Goal: Task Accomplishment & Management: Use online tool/utility

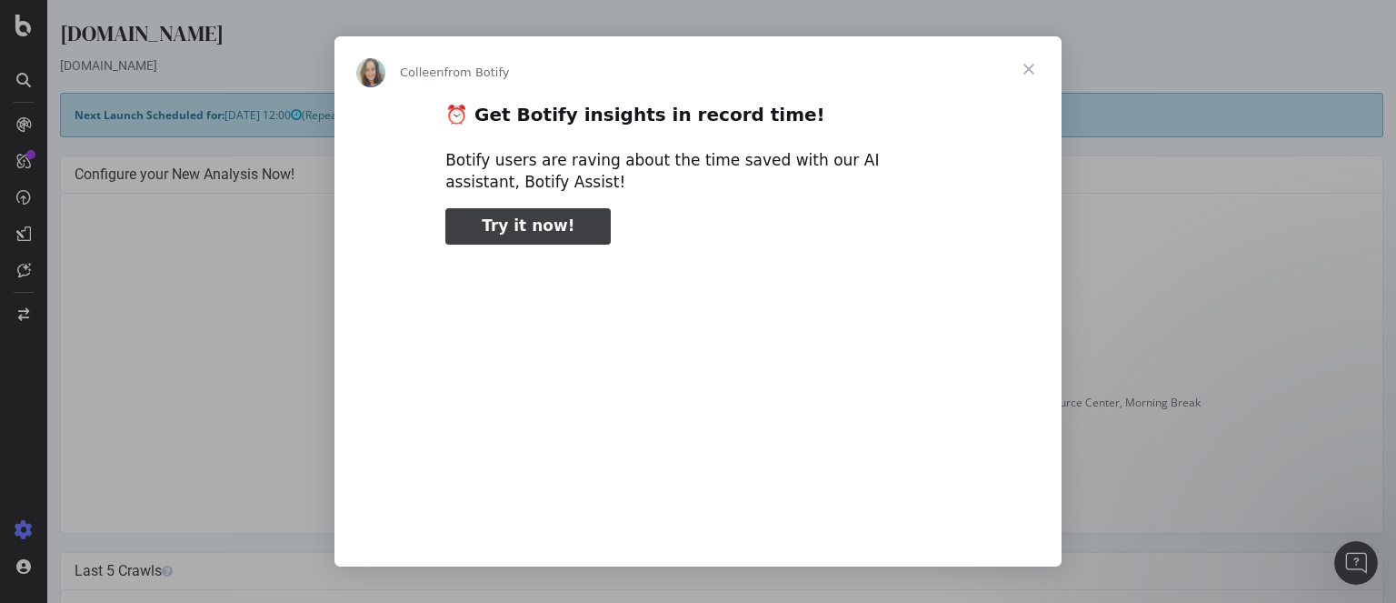
type input "82363"
click at [1027, 65] on span "Close" at bounding box center [1028, 68] width 65 height 65
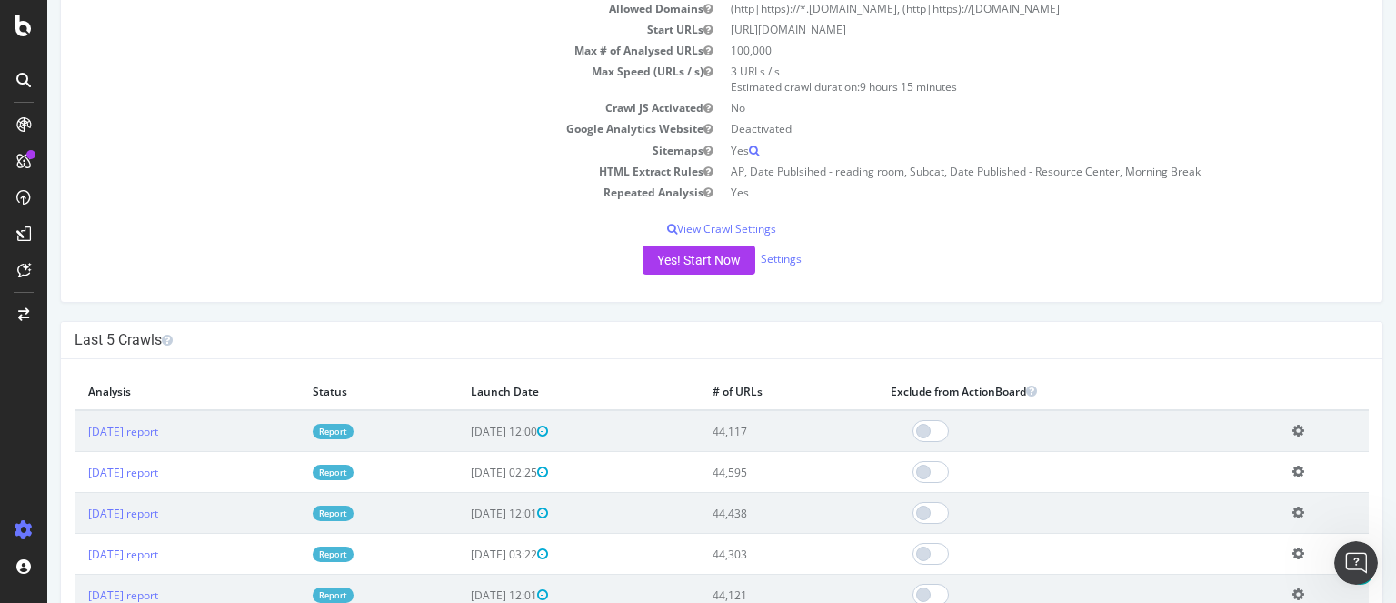
scroll to position [232, 0]
click at [710, 254] on button "Yes! Start Now" at bounding box center [699, 259] width 113 height 29
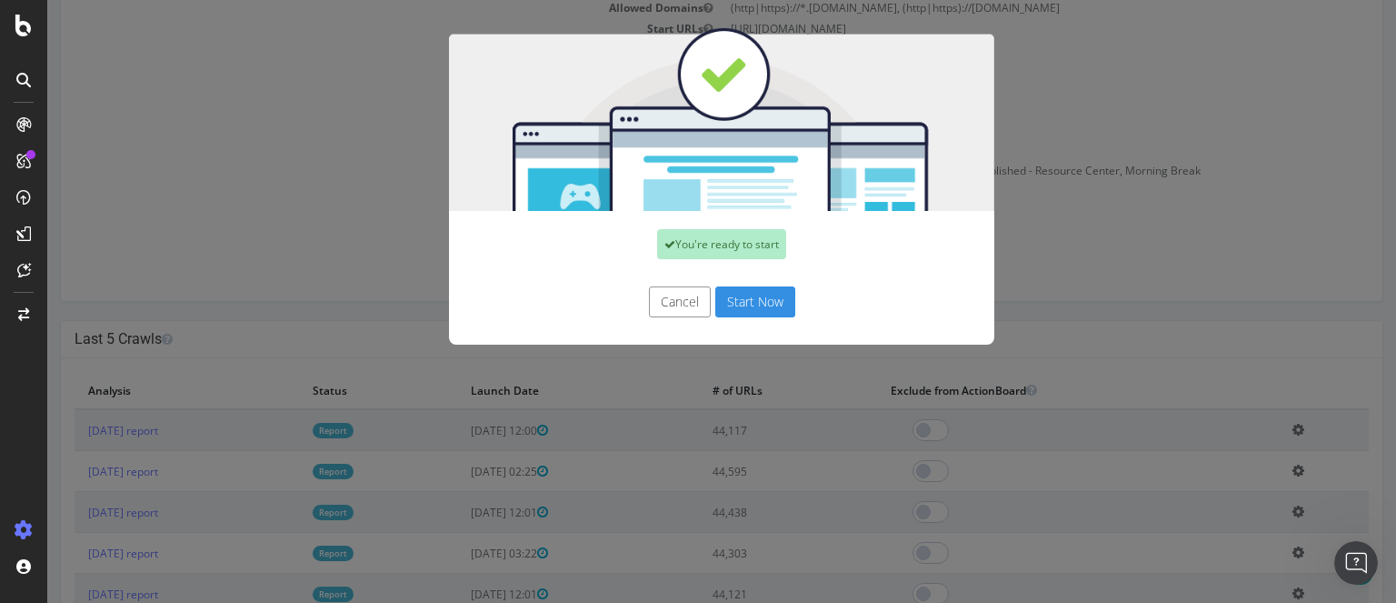
click at [753, 307] on button "Start Now" at bounding box center [755, 301] width 80 height 31
